Goal: Check status: Check status

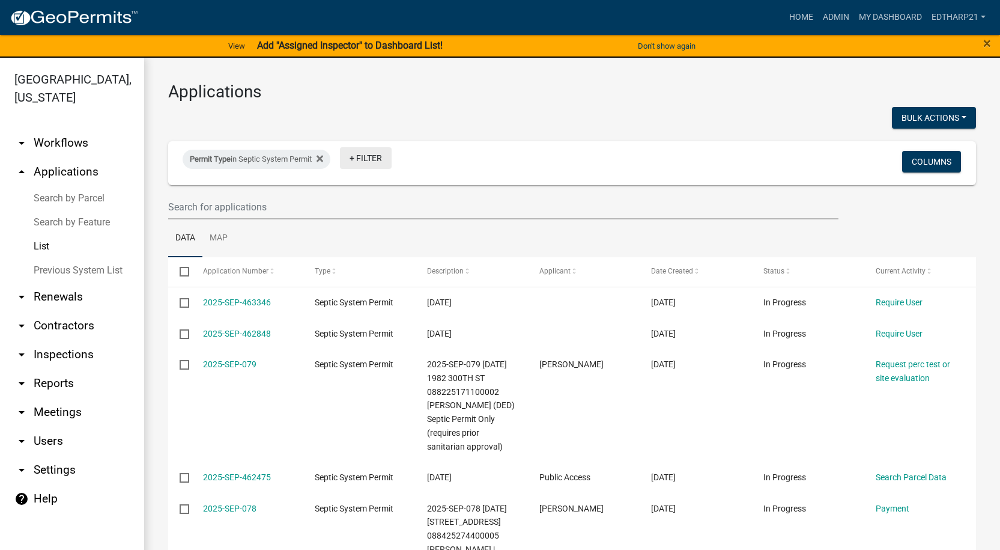
click at [366, 157] on link "+ Filter" at bounding box center [366, 158] width 52 height 22
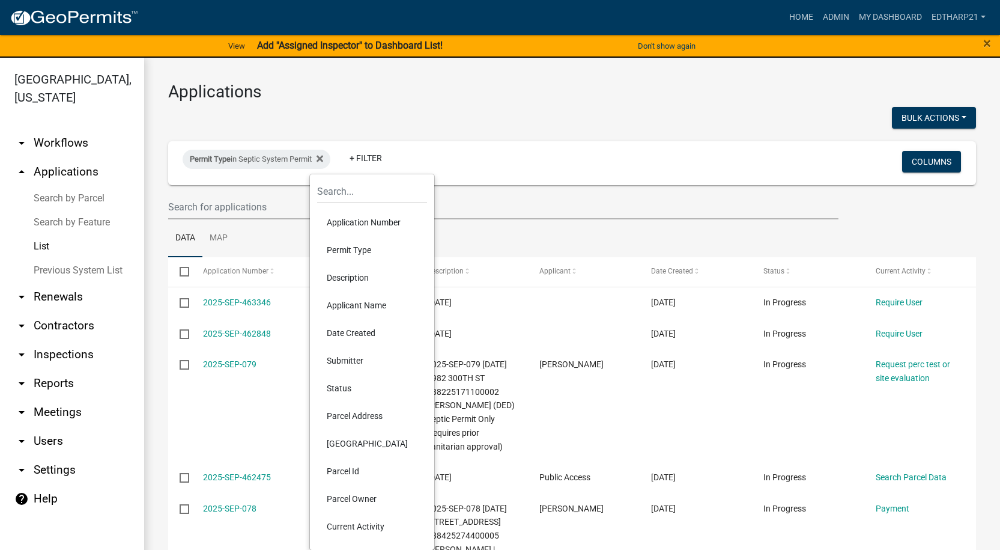
click at [361, 246] on li "Permit Type" at bounding box center [372, 250] width 110 height 28
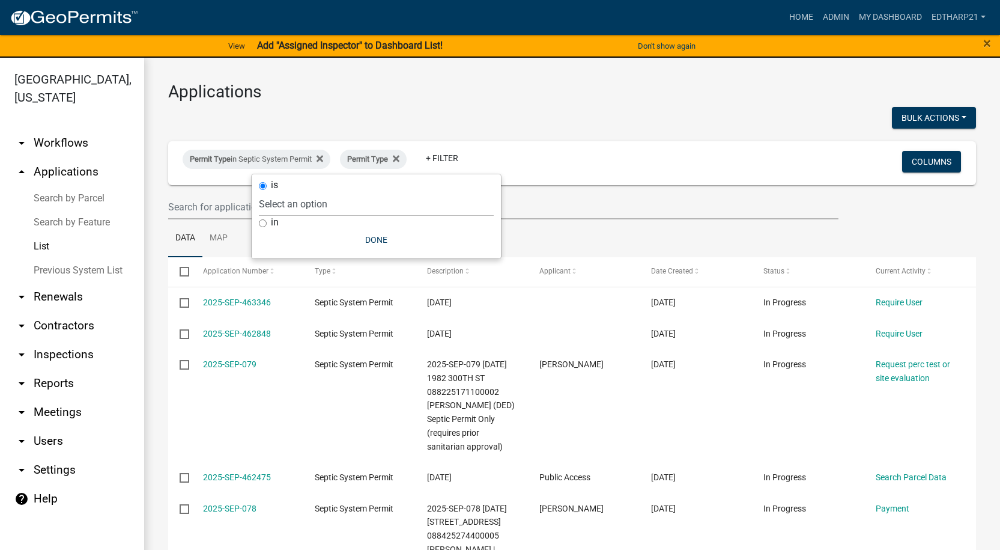
click at [263, 221] on input "in" at bounding box center [263, 223] width 8 height 8
radio input "true"
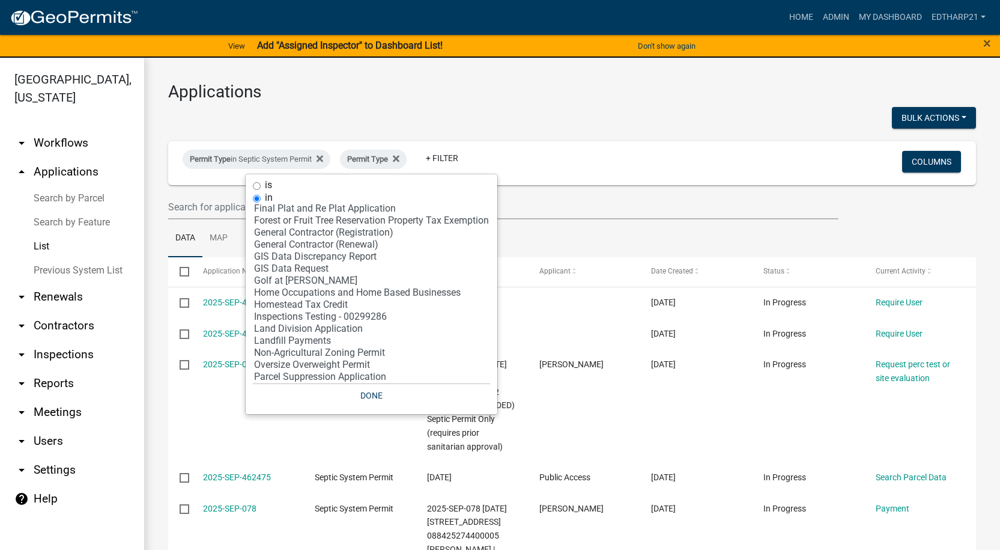
scroll to position [240, 0]
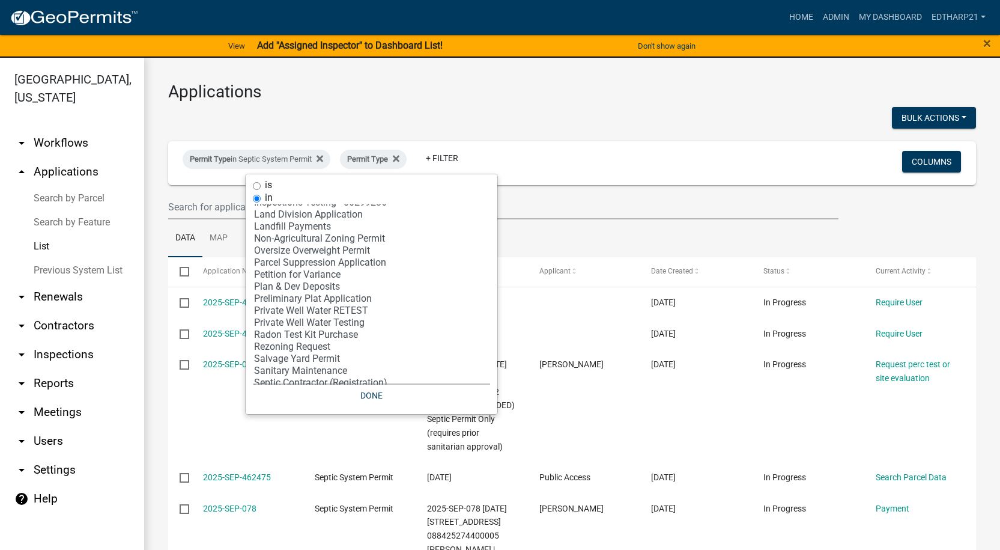
select select "30: '81c92f48-3f2d-4d93-9c6b-d1dd1ea8186b'"
click at [310, 319] on option "Private Well Water Testing" at bounding box center [371, 323] width 237 height 12
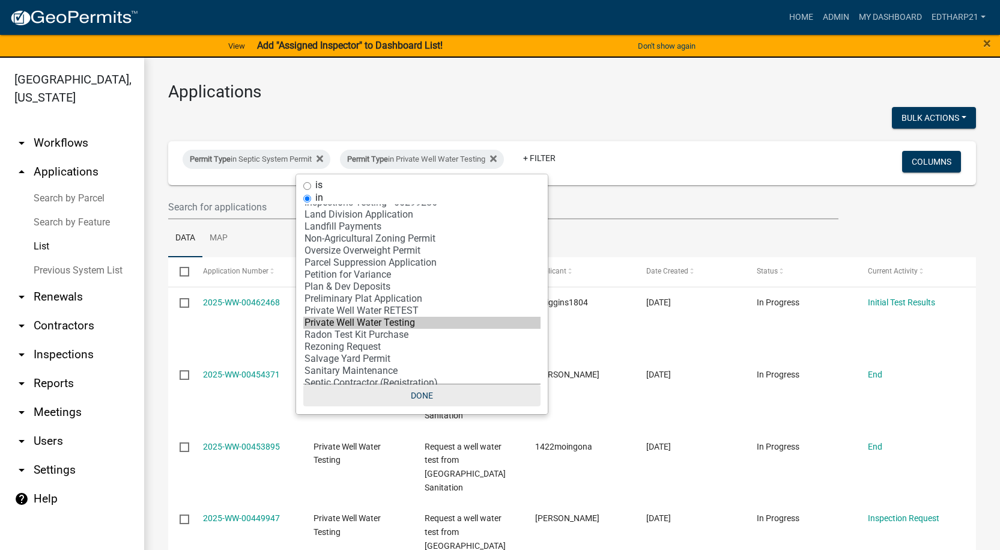
click at [424, 390] on button "Done" at bounding box center [421, 396] width 237 height 22
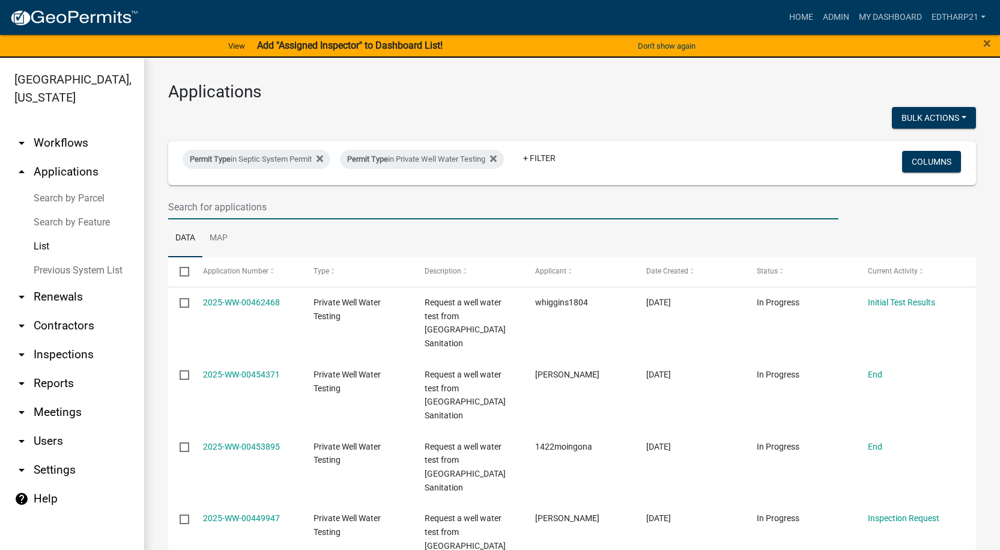
drag, startPoint x: 176, startPoint y: 207, endPoint x: 175, endPoint y: 214, distance: 6.6
click at [176, 207] on input "text" at bounding box center [503, 207] width 671 height 25
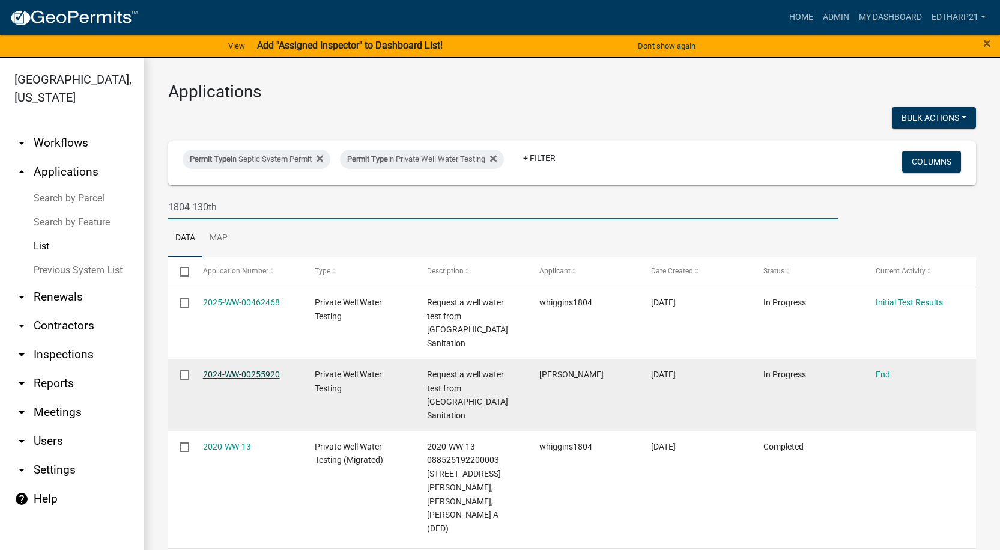
type input "1804 130th"
click at [261, 370] on link "2024-WW-00255920" at bounding box center [241, 375] width 77 height 10
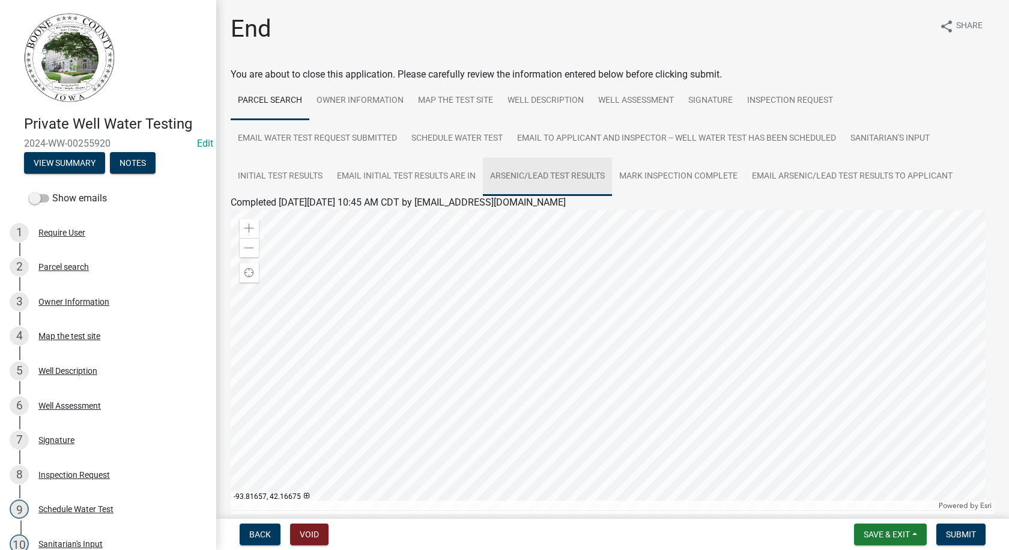
click at [526, 177] on link "Arsenic/Lead test results" at bounding box center [547, 176] width 129 height 38
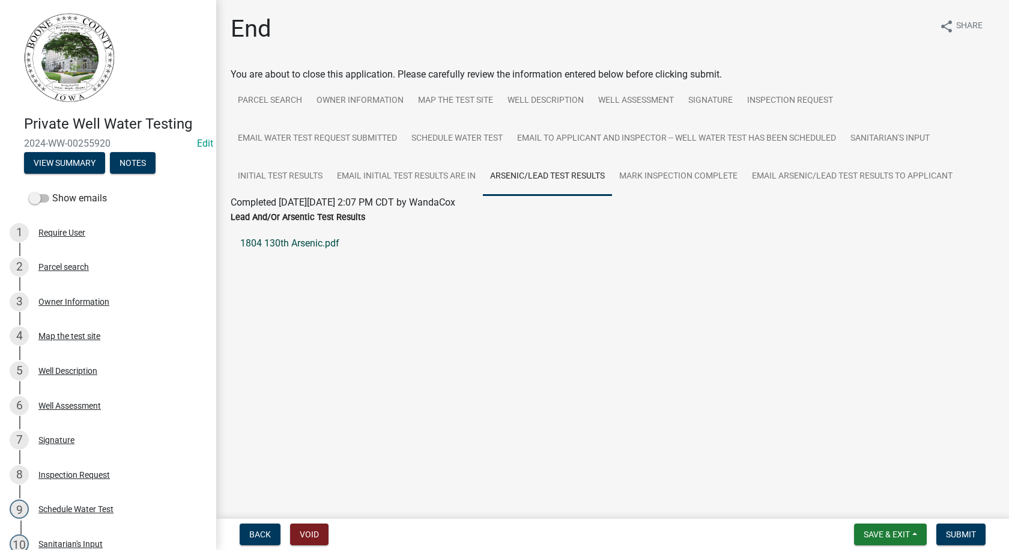
click at [330, 245] on link "1804 130th Arsenic.pdf" at bounding box center [613, 243] width 764 height 29
click at [308, 175] on link "Initial Test Results" at bounding box center [280, 176] width 99 height 38
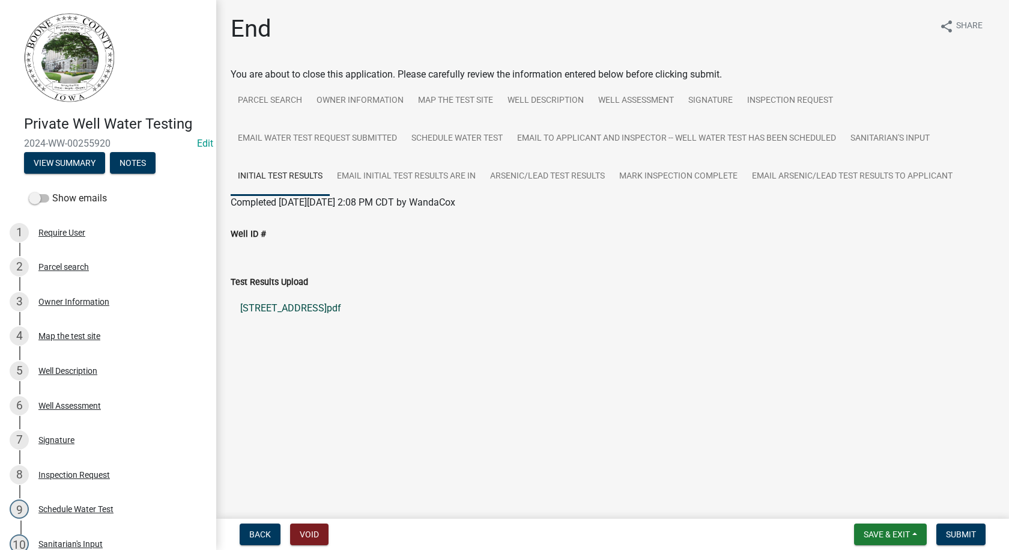
click at [291, 305] on link "[STREET_ADDRESS]pdf" at bounding box center [613, 308] width 764 height 29
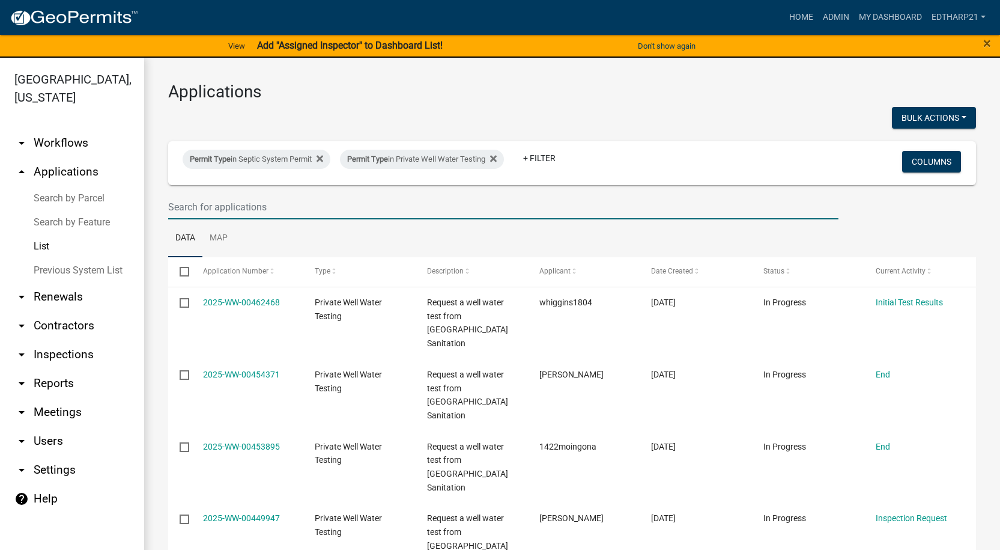
click at [187, 212] on input "text" at bounding box center [503, 207] width 671 height 25
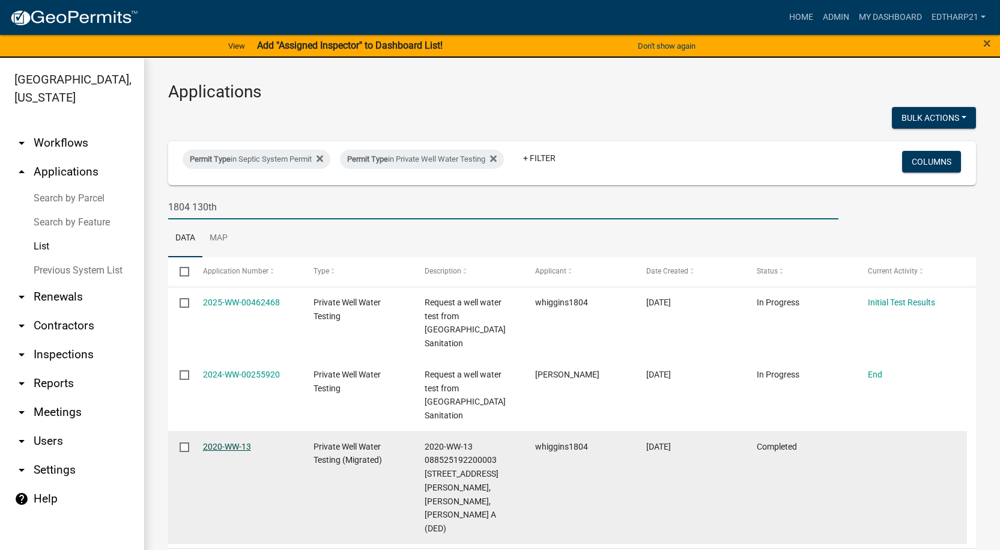
type input "1804 130th"
click at [233, 442] on link "2020-WW-13" at bounding box center [227, 447] width 48 height 10
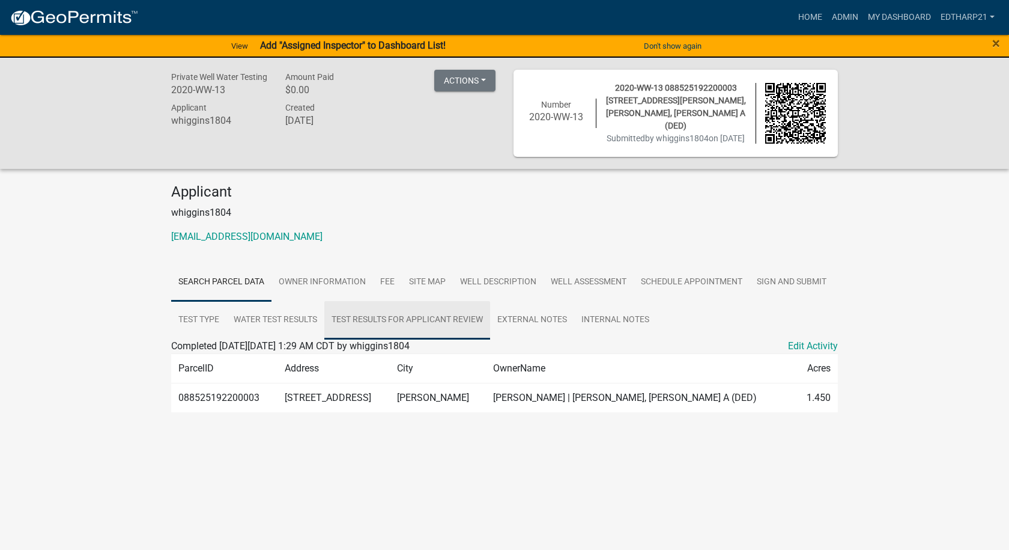
click at [385, 318] on link "Test Results for Applicant Review" at bounding box center [407, 320] width 166 height 38
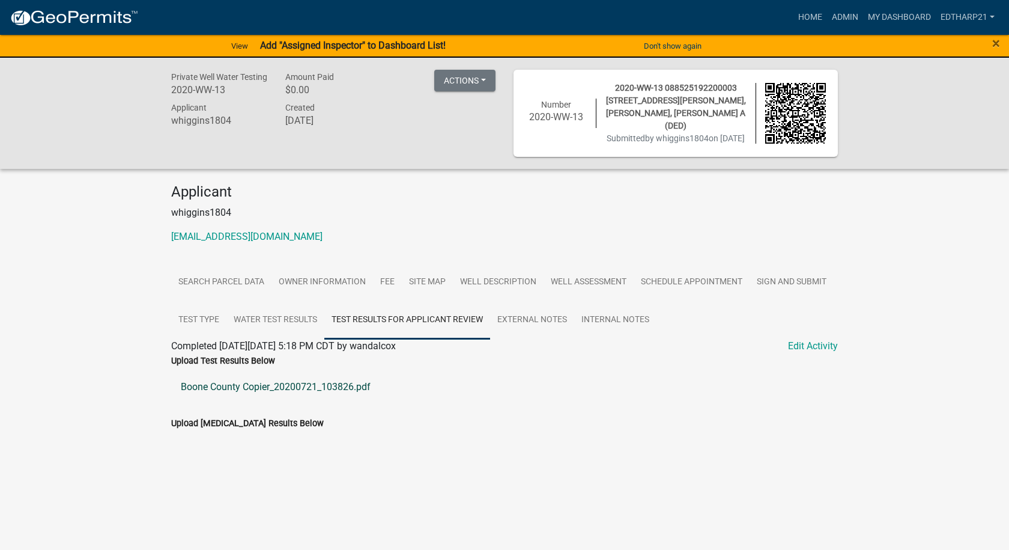
click at [293, 387] on link "Boone County Copier_20200721_103826.pdf" at bounding box center [504, 387] width 667 height 29
click at [266, 319] on link "Water Test Results" at bounding box center [276, 320] width 98 height 38
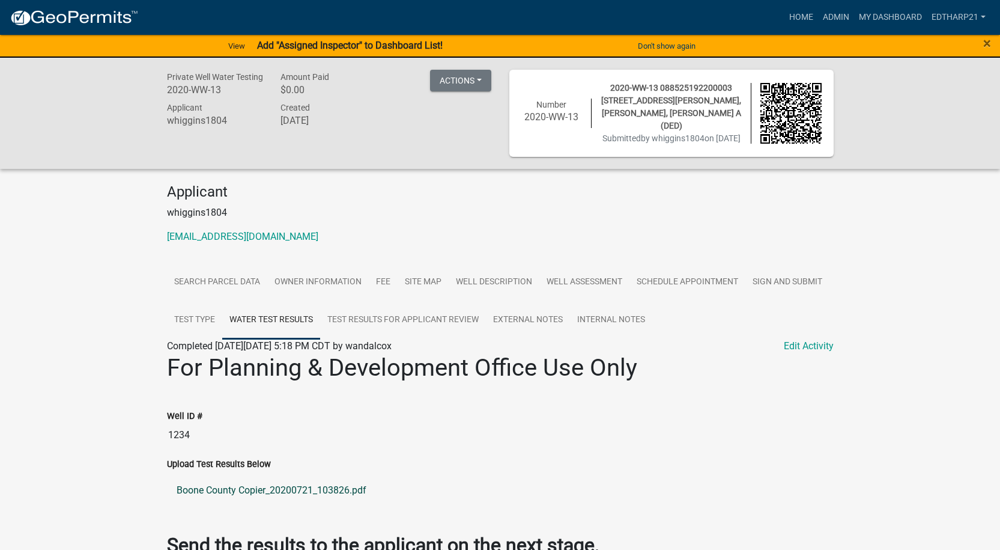
click at [260, 492] on link "Boone County Copier_20200721_103826.pdf" at bounding box center [500, 490] width 667 height 29
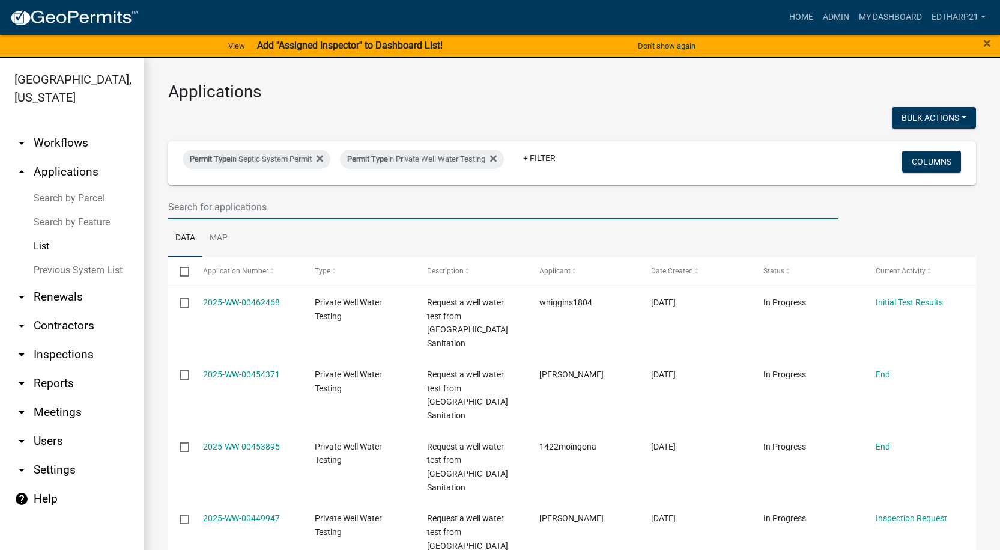
click at [179, 198] on input "text" at bounding box center [503, 207] width 671 height 25
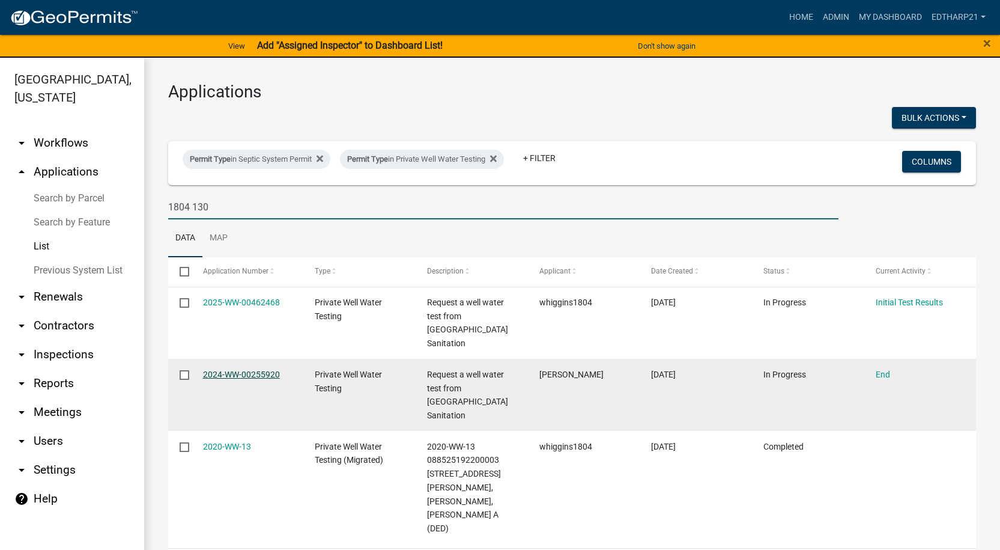
type input "1804 130"
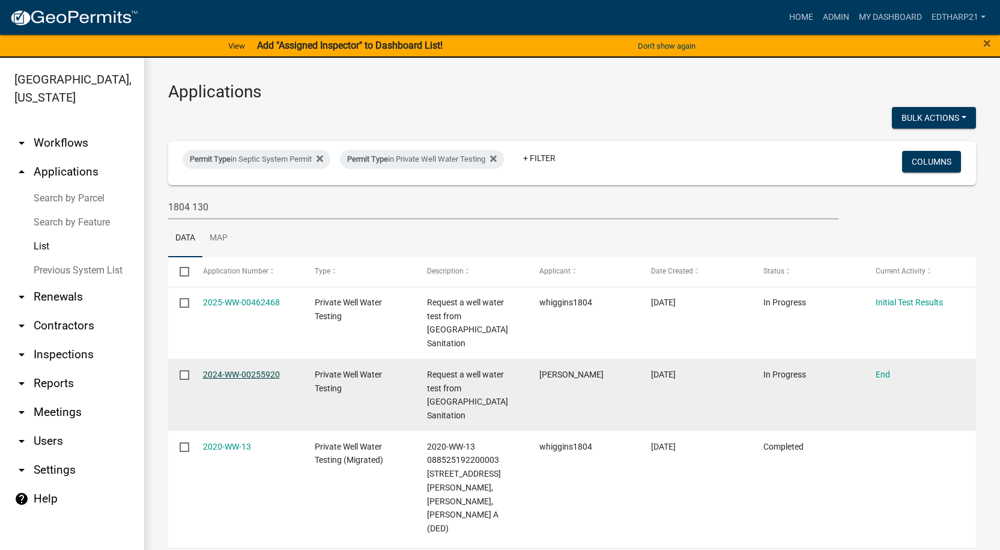
click at [248, 370] on link "2024-WW-00255920" at bounding box center [241, 375] width 77 height 10
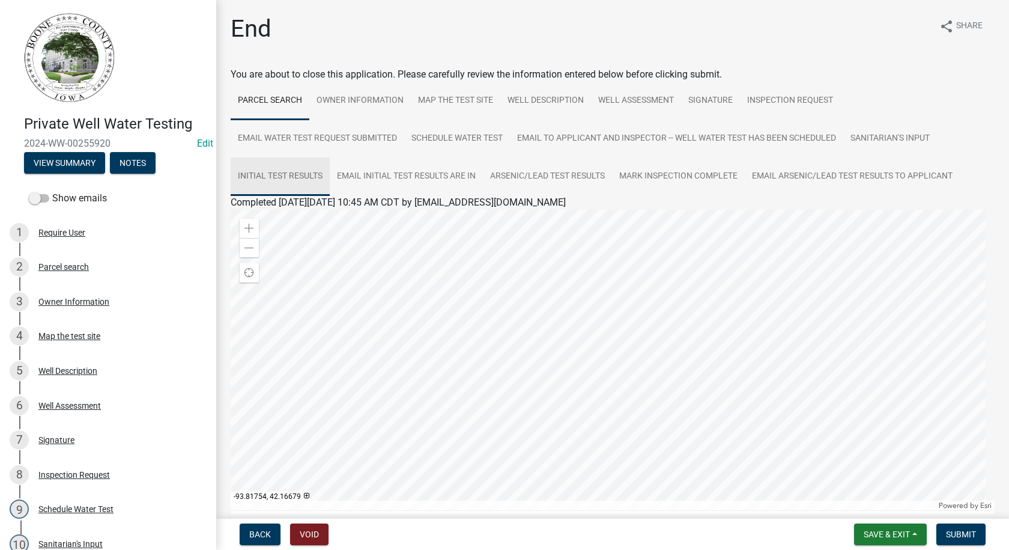
click at [288, 174] on link "Initial Test Results" at bounding box center [280, 176] width 99 height 38
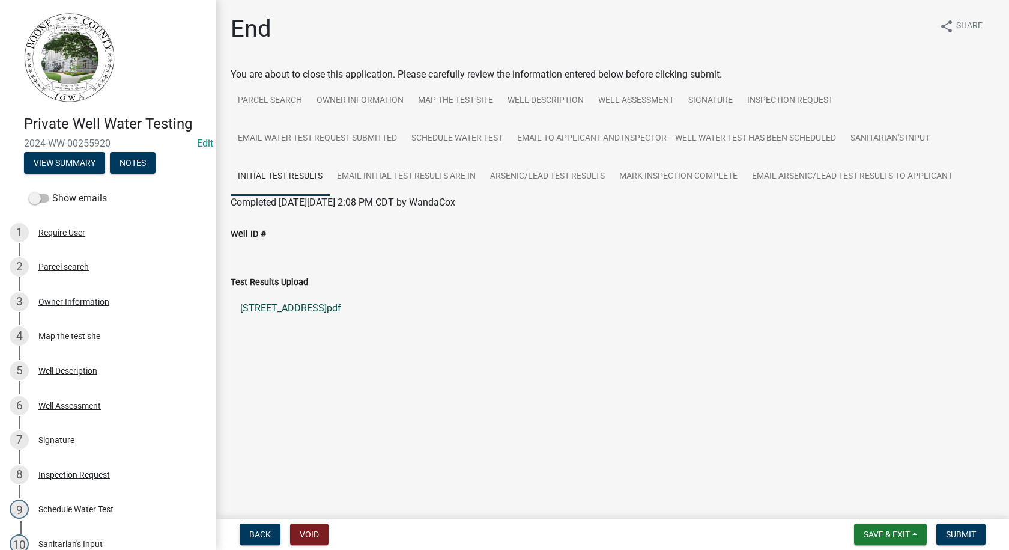
click at [293, 306] on link "[STREET_ADDRESS]pdf" at bounding box center [613, 308] width 764 height 29
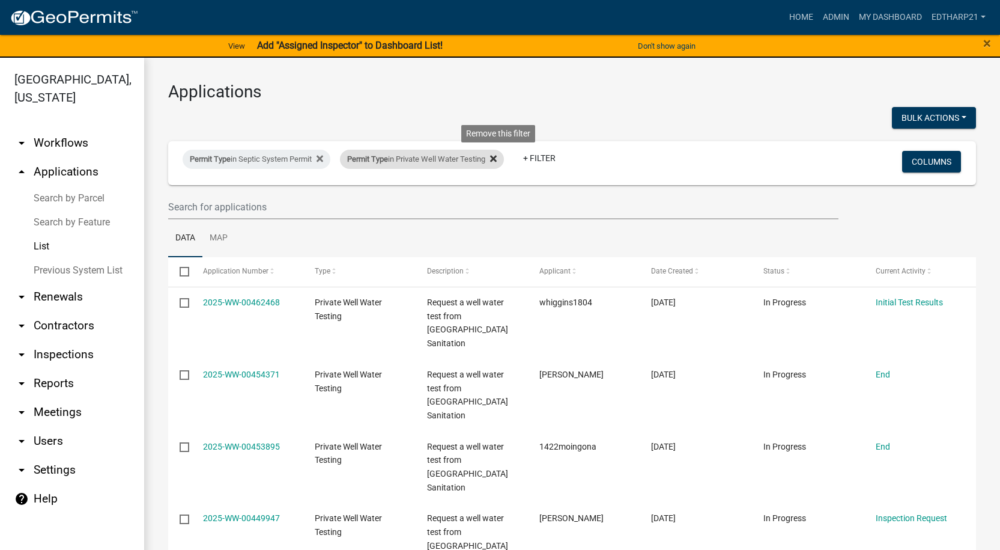
click at [497, 157] on icon at bounding box center [493, 159] width 7 height 10
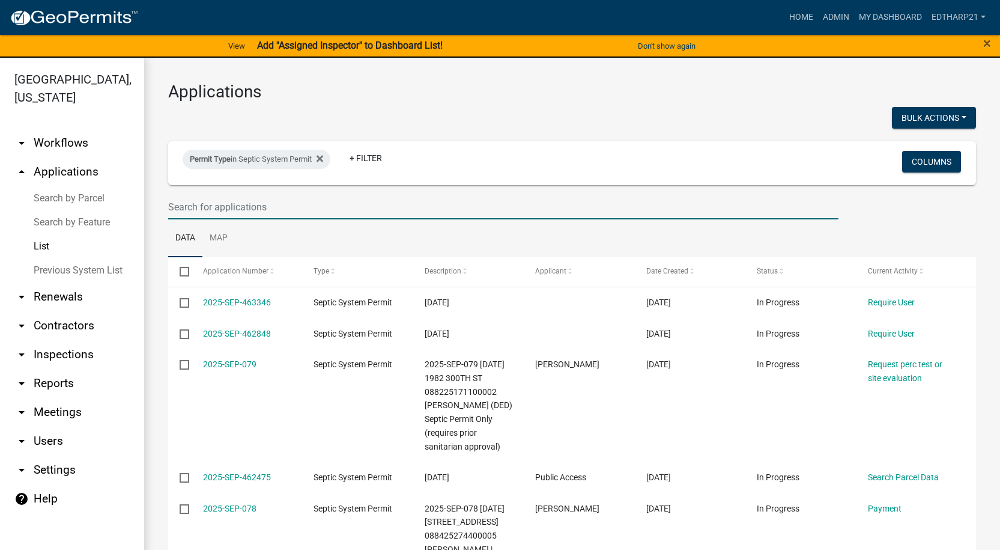
click at [180, 207] on input "text" at bounding box center [503, 207] width 671 height 25
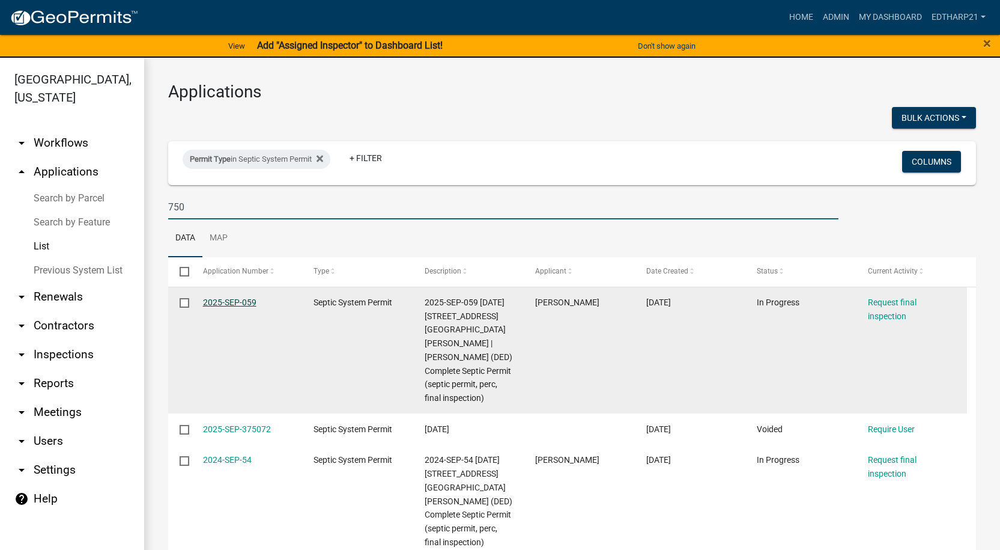
type input "750"
click at [242, 302] on link "2025-SEP-059" at bounding box center [229, 302] width 53 height 10
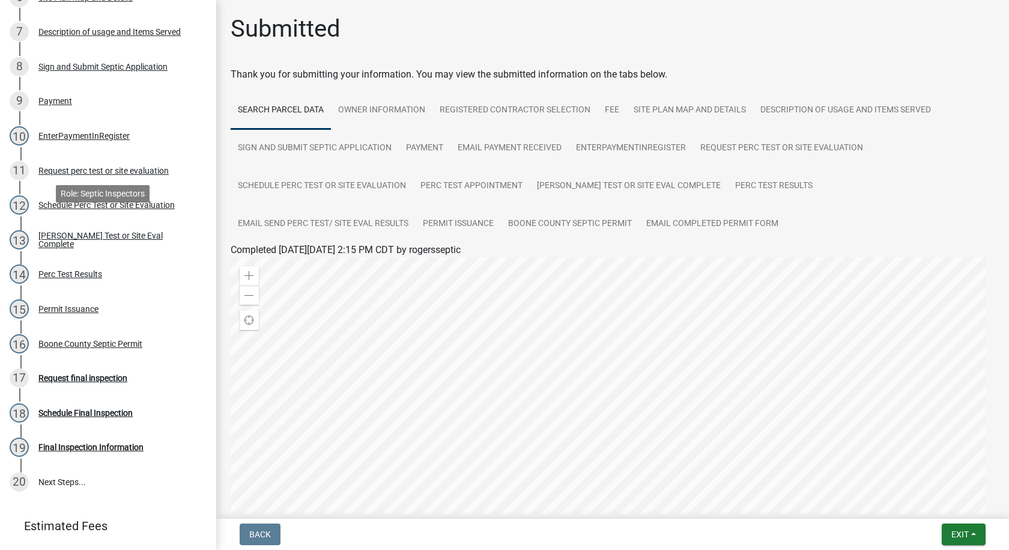
scroll to position [421, 0]
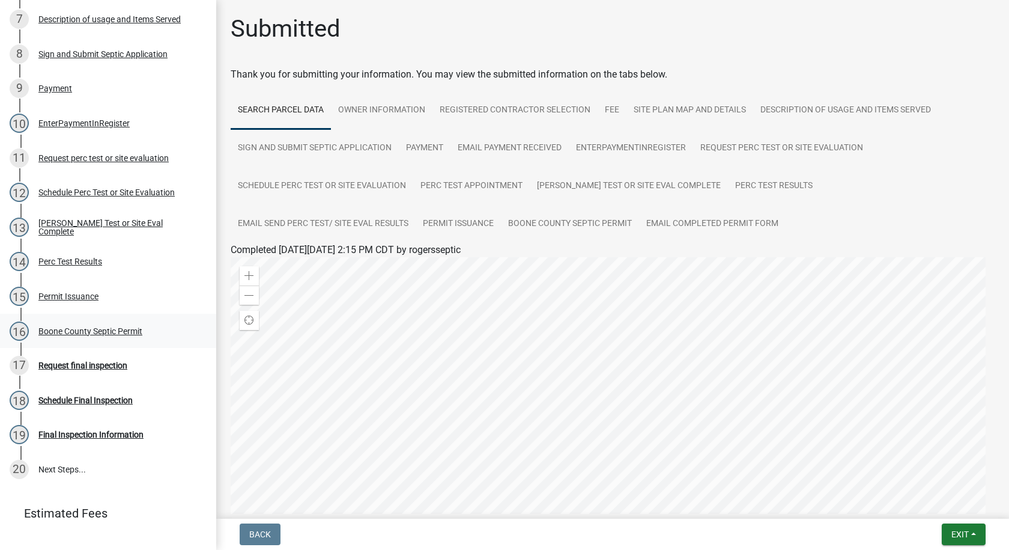
click at [113, 330] on div "Boone County Septic Permit" at bounding box center [90, 331] width 104 height 8
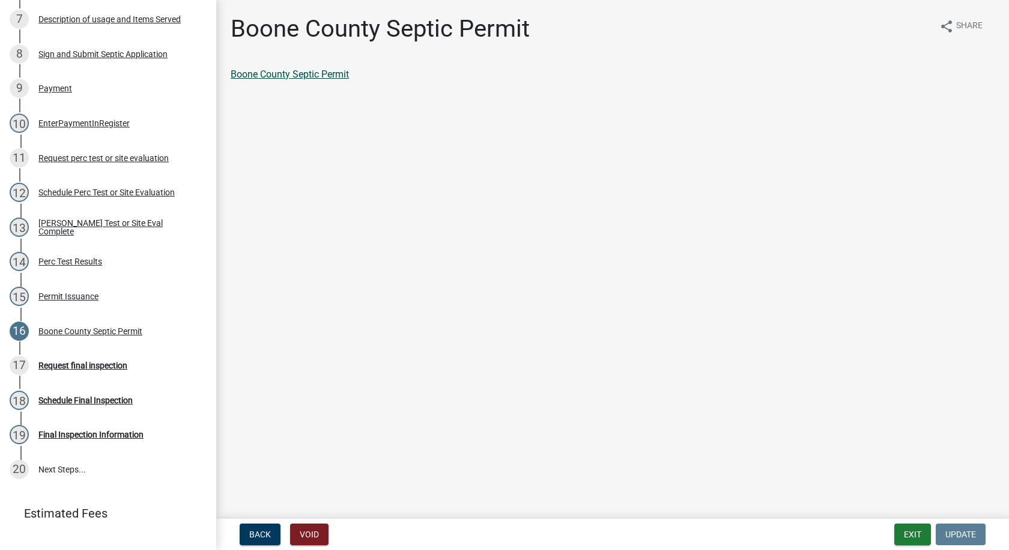
click at [323, 75] on link "Boone County Septic Permit" at bounding box center [290, 73] width 118 height 11
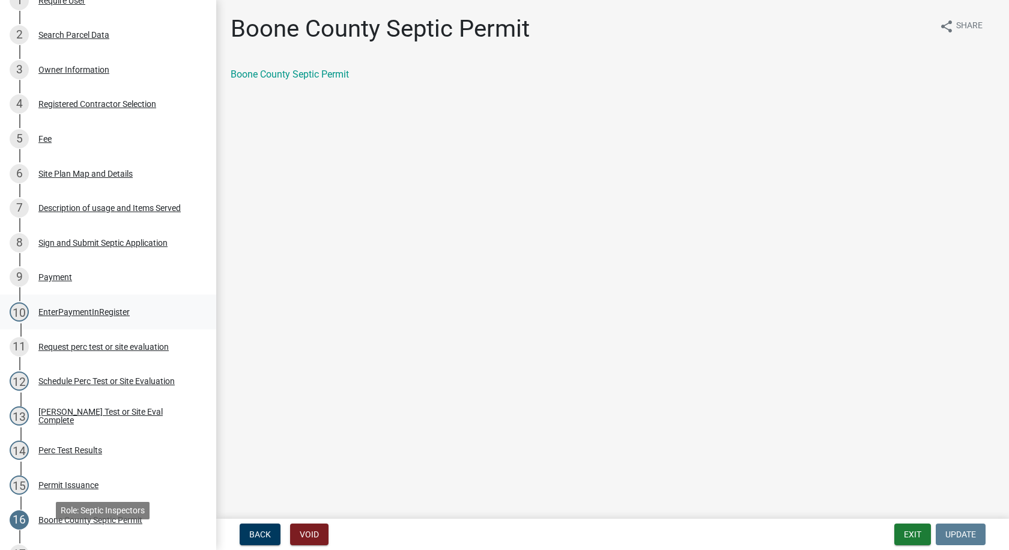
scroll to position [0, 0]
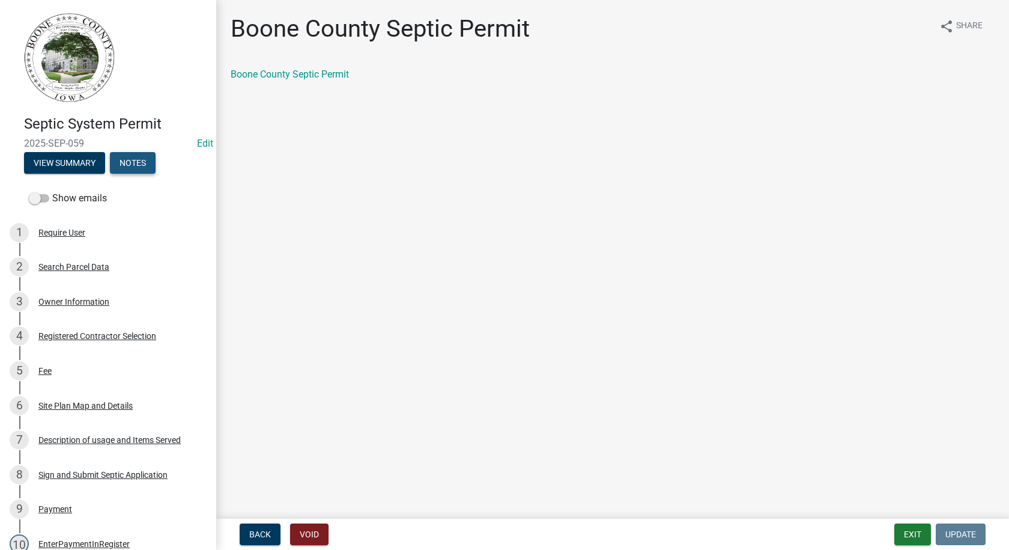
click at [140, 163] on button "Notes" at bounding box center [133, 163] width 46 height 22
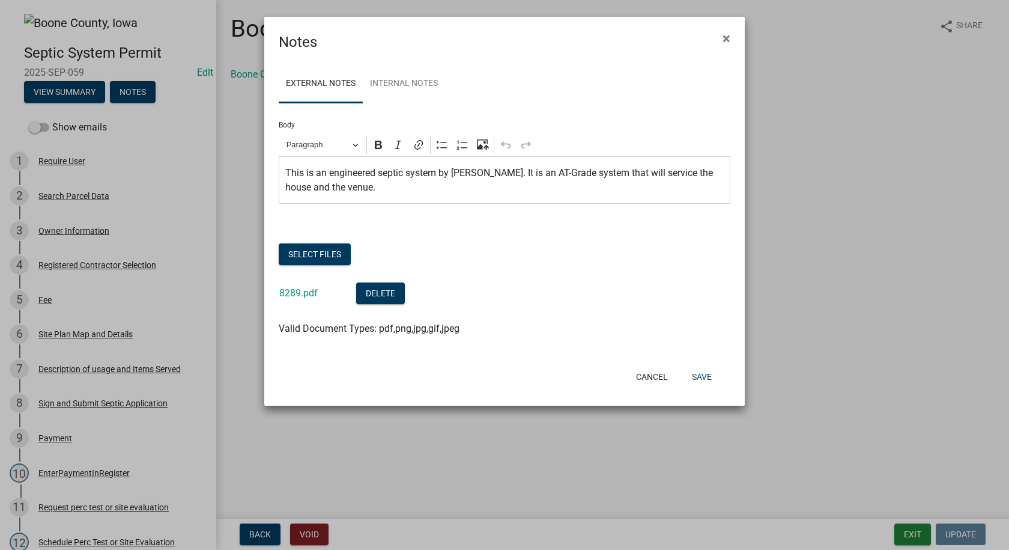
click at [347, 188] on p "This is an engineered septic system by [PERSON_NAME]. It is an AT-Grade system …" at bounding box center [504, 180] width 439 height 29
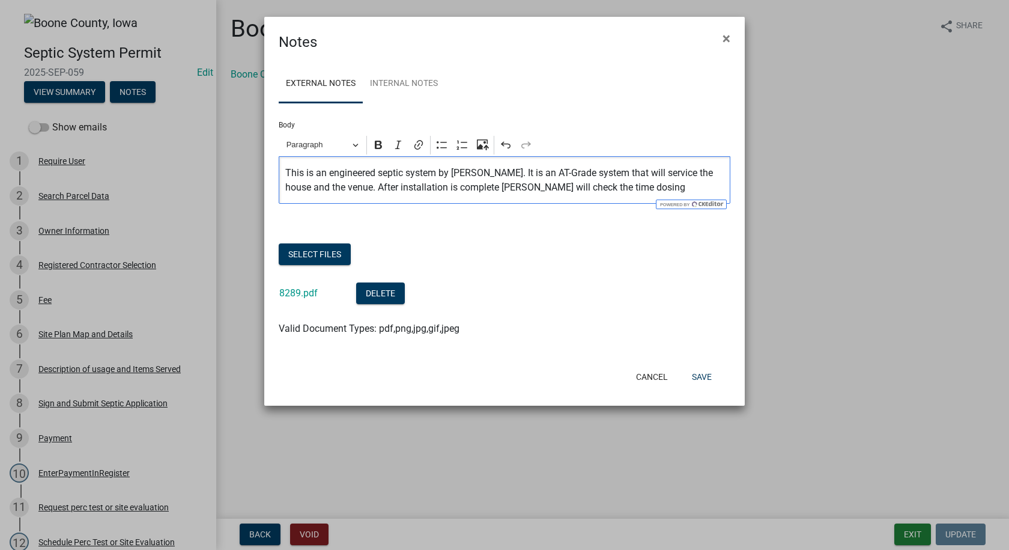
click at [635, 187] on p "This is an engineered septic system by [PERSON_NAME]. It is an AT-Grade system …" at bounding box center [504, 180] width 439 height 29
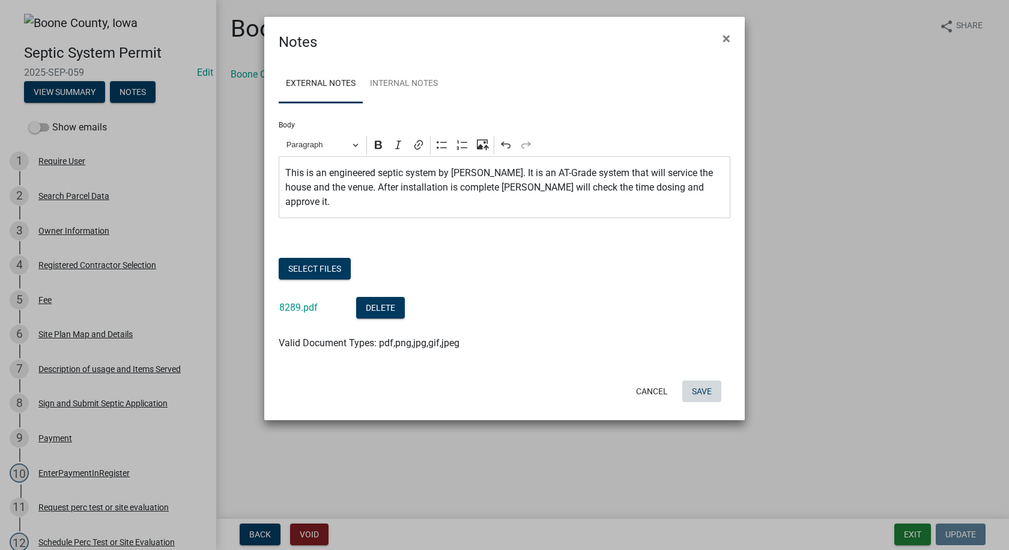
click at [702, 380] on button "Save" at bounding box center [702, 391] width 39 height 22
